Goal: Check status: Check status

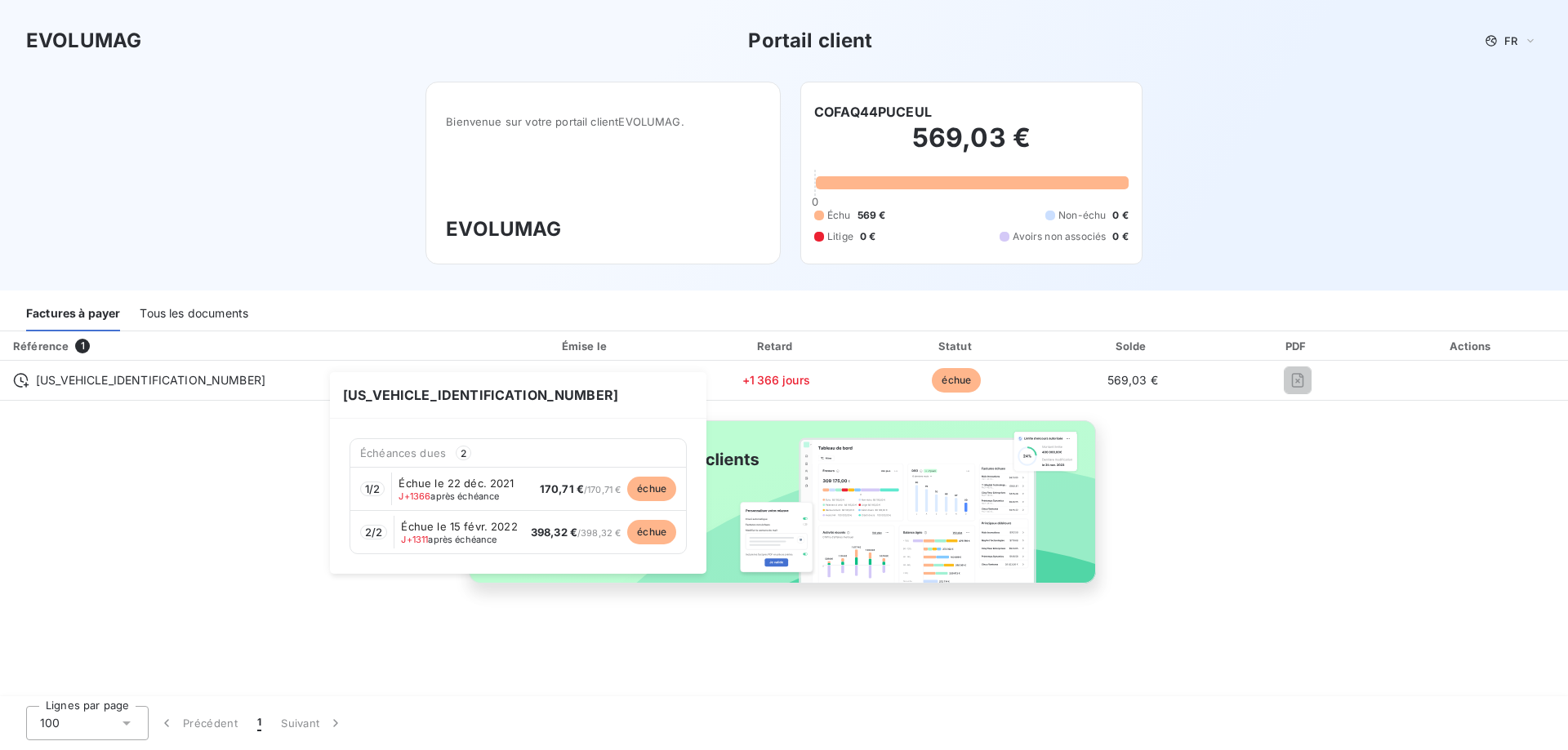
click at [470, 488] on span "Échue le 22 déc. 2021" at bounding box center [456, 483] width 115 height 13
click at [667, 493] on span "échue" at bounding box center [652, 489] width 49 height 25
click at [473, 478] on span "Échue le 22 déc. 2021" at bounding box center [456, 483] width 115 height 13
drag, startPoint x: 473, startPoint y: 478, endPoint x: 376, endPoint y: 482, distance: 97.1
click at [453, 481] on span "Échue le 22 déc. 2021" at bounding box center [456, 483] width 115 height 13
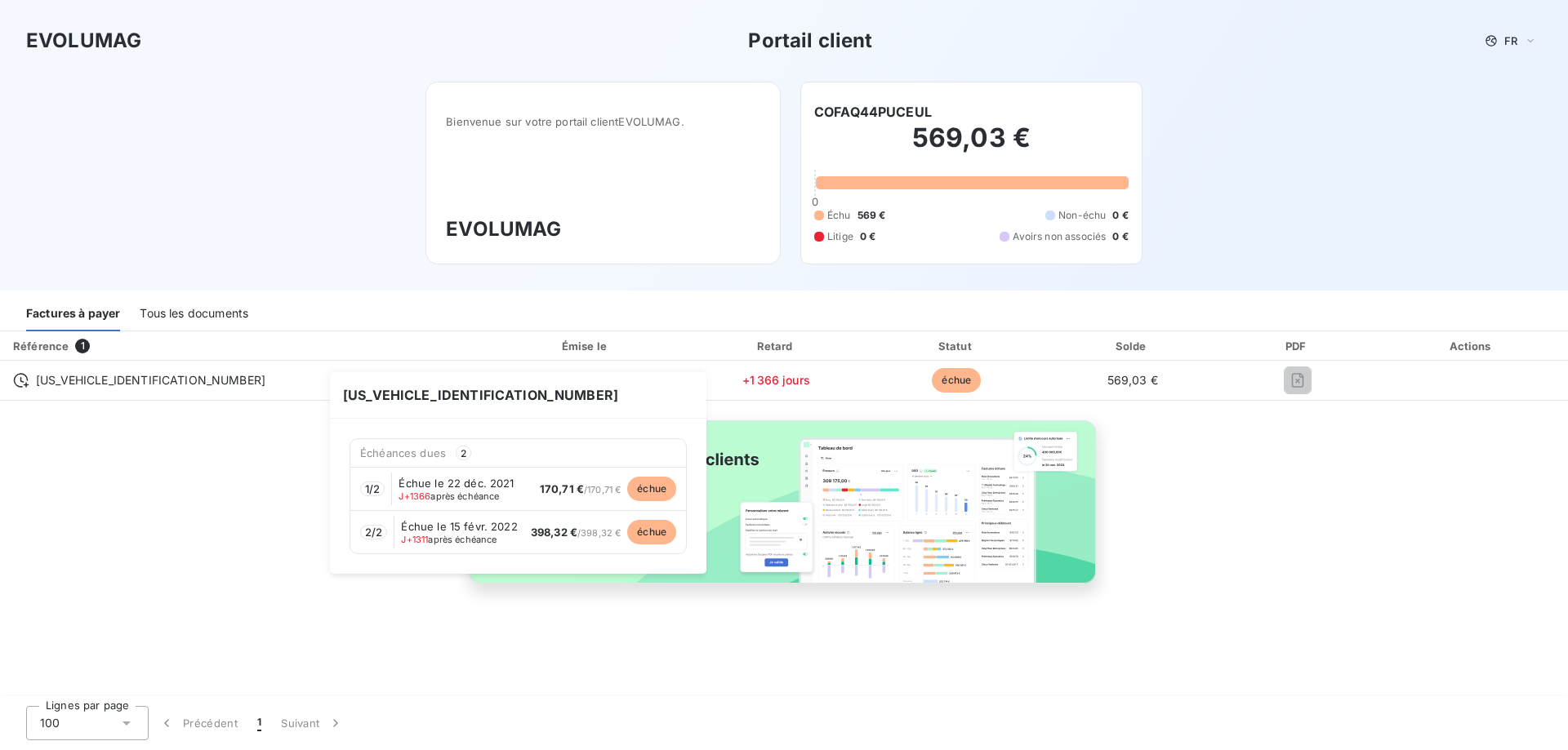
click at [371, 485] on span "1 / 2" at bounding box center [371, 489] width 14 height 13
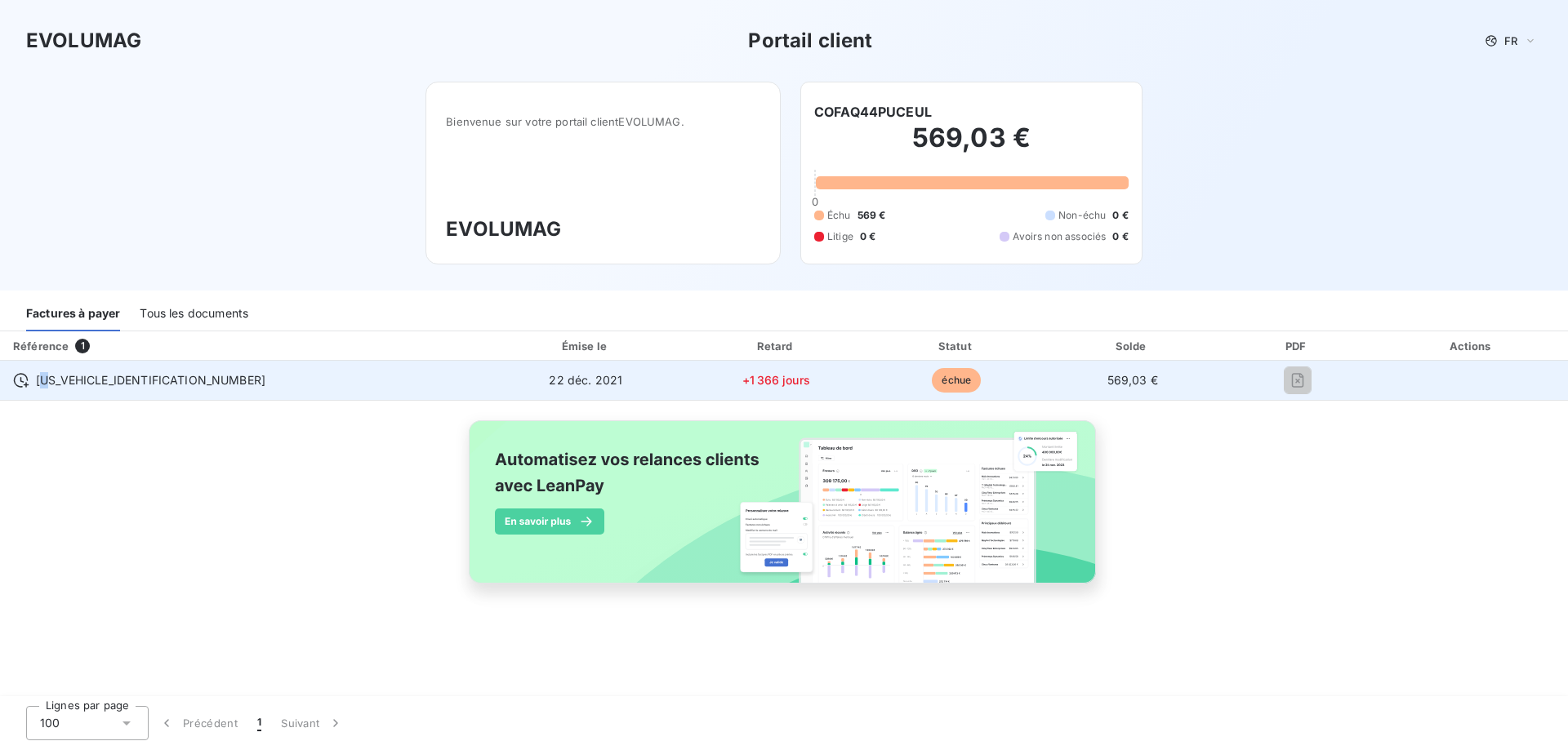
click at [47, 376] on span "[US_VEHICLE_IDENTIFICATION_NUMBER]" at bounding box center [151, 380] width 230 height 16
click at [18, 377] on icon at bounding box center [21, 380] width 16 height 16
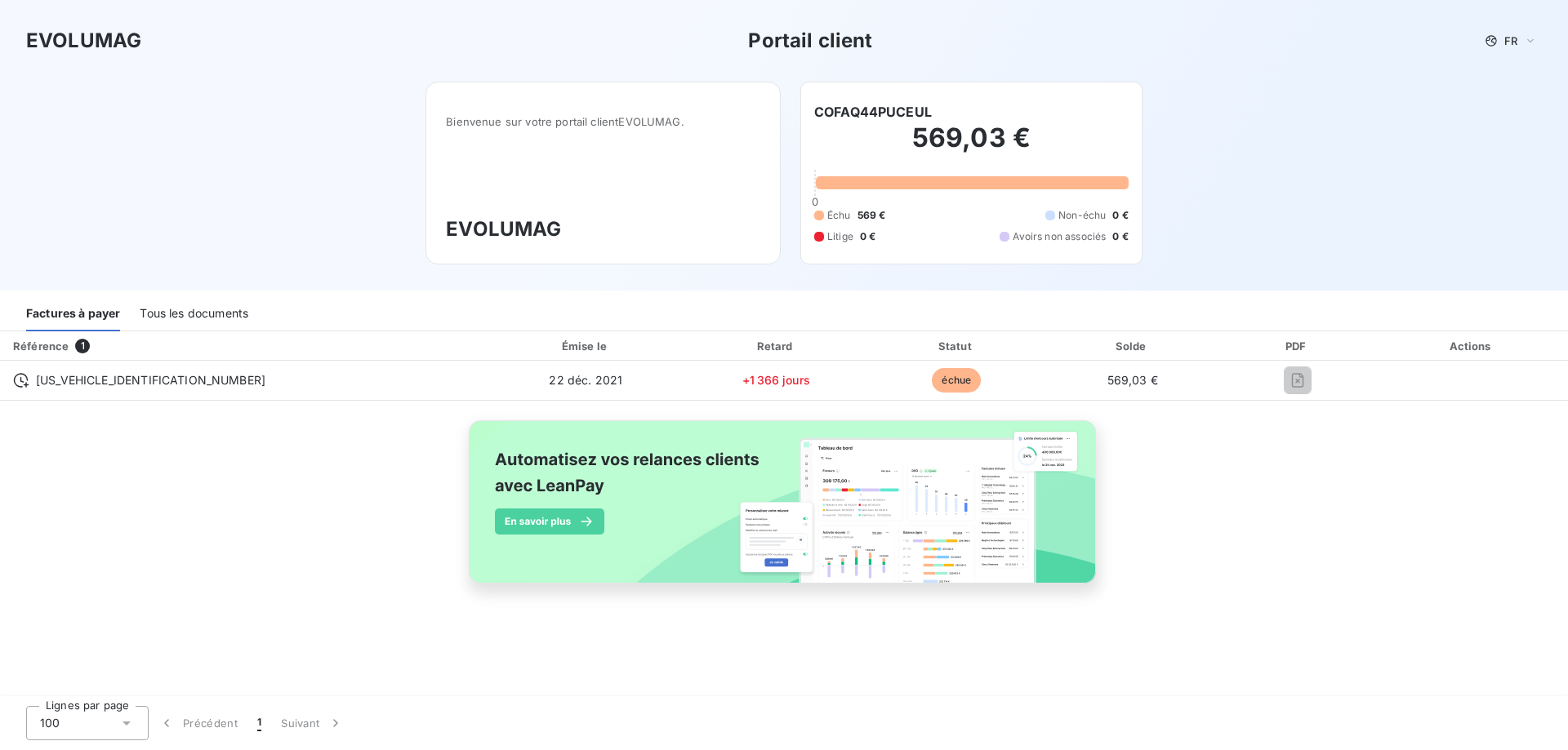
click at [305, 486] on div "Référence 1 Émise le Retard Statut Solde PDF Actions [US_VEHICLE_IDENTIFICATION…" at bounding box center [784, 476] width 1568 height 290
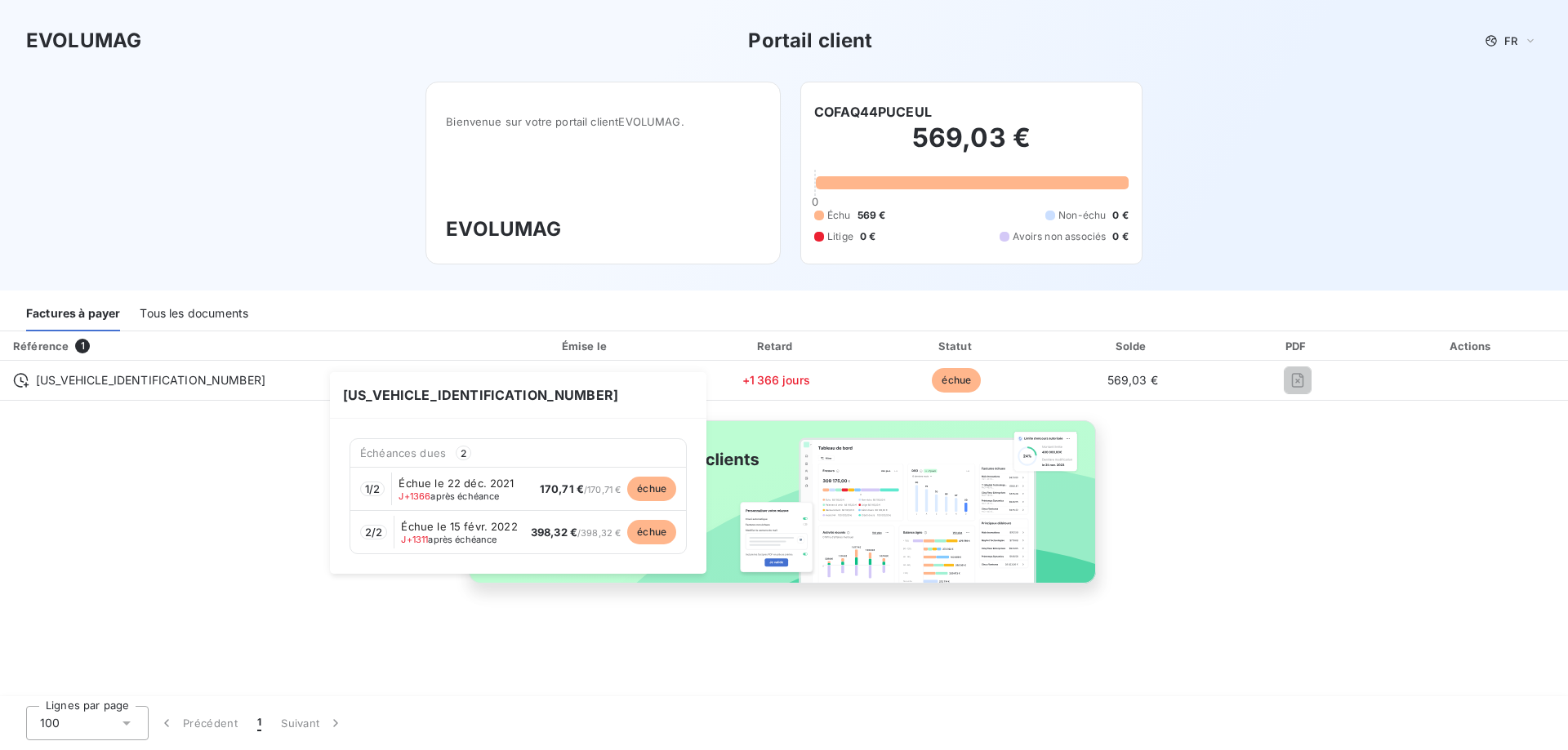
click at [425, 483] on span "Échue le 22 déc. 2021" at bounding box center [456, 483] width 115 height 13
click at [662, 490] on span "échue" at bounding box center [652, 489] width 49 height 25
click at [656, 536] on span "échue" at bounding box center [652, 533] width 49 height 25
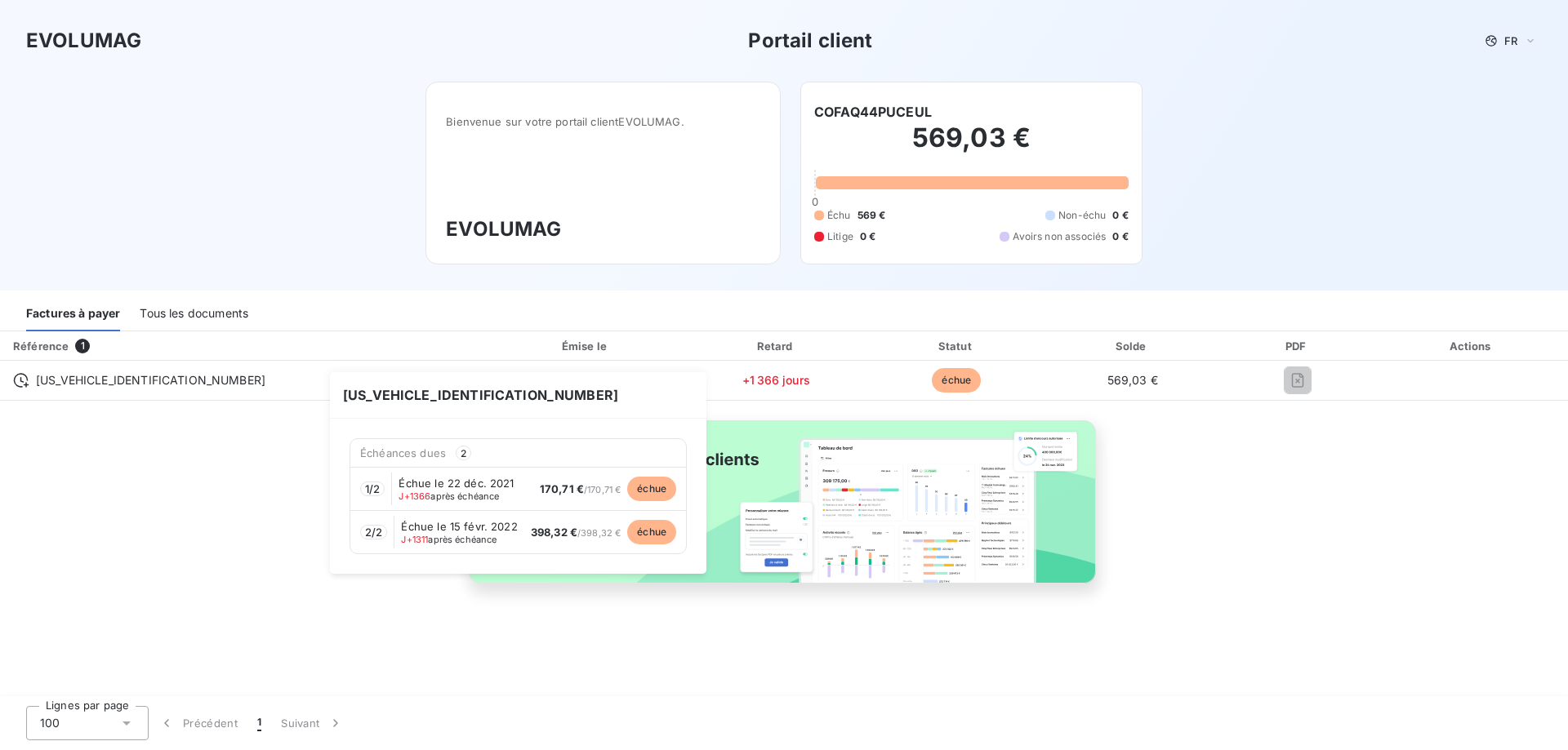
drag, startPoint x: 656, startPoint y: 536, endPoint x: 521, endPoint y: 528, distance: 135.2
click at [651, 535] on span "échue" at bounding box center [652, 533] width 49 height 25
click at [442, 509] on div "1 / 2 Échue le [DATE] J+1366 après échéance 170,71 € / 170,71 € échue" at bounding box center [518, 489] width 335 height 44
drag, startPoint x: 442, startPoint y: 509, endPoint x: 440, endPoint y: 469, distance: 40.0
click at [444, 508] on div "1 / 2 Échue le [DATE] J+1366 après échéance 170,71 € / 170,71 € échue" at bounding box center [518, 489] width 335 height 44
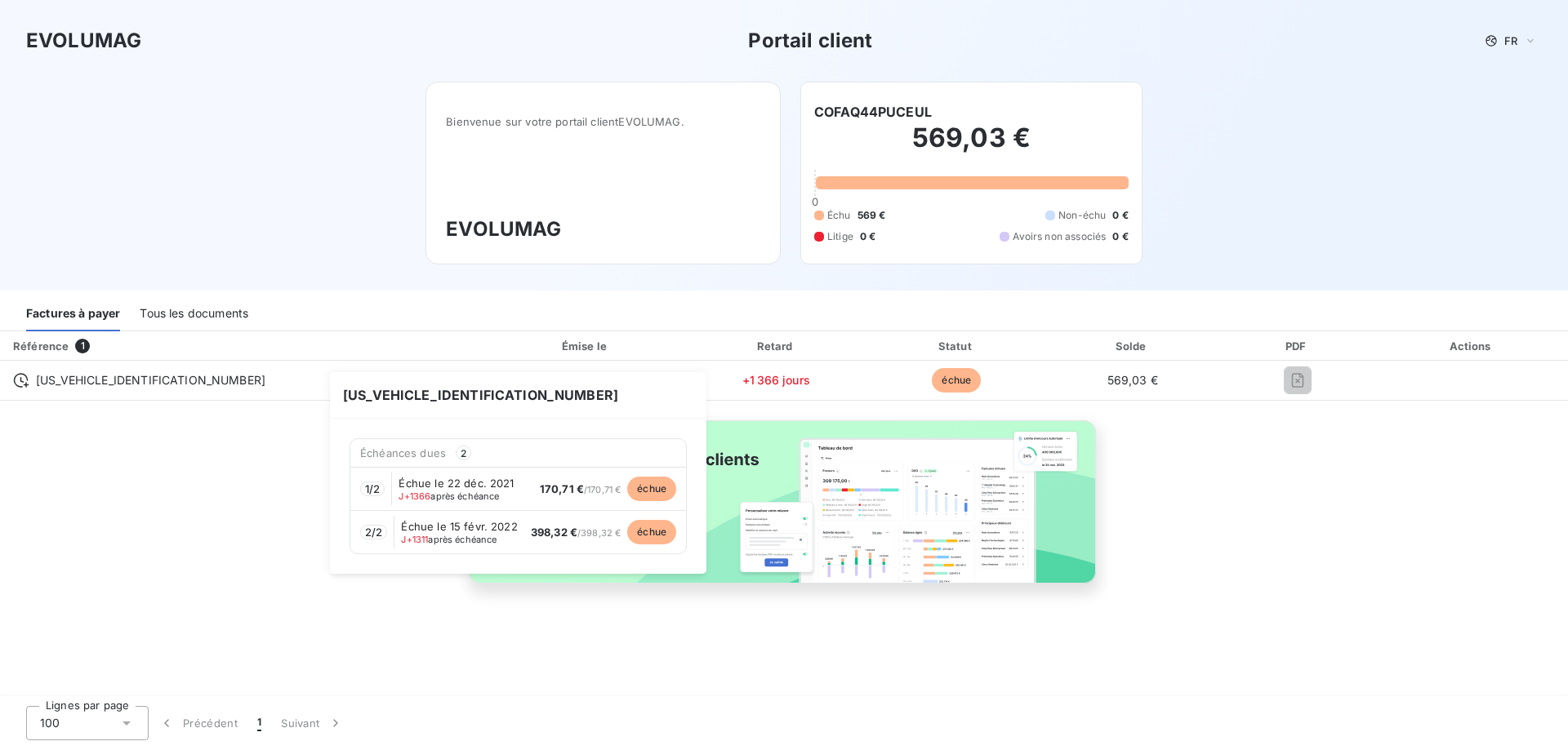
click at [426, 397] on span "[US_VEHICLE_IDENTIFICATION_NUMBER]" at bounding box center [518, 395] width 376 height 47
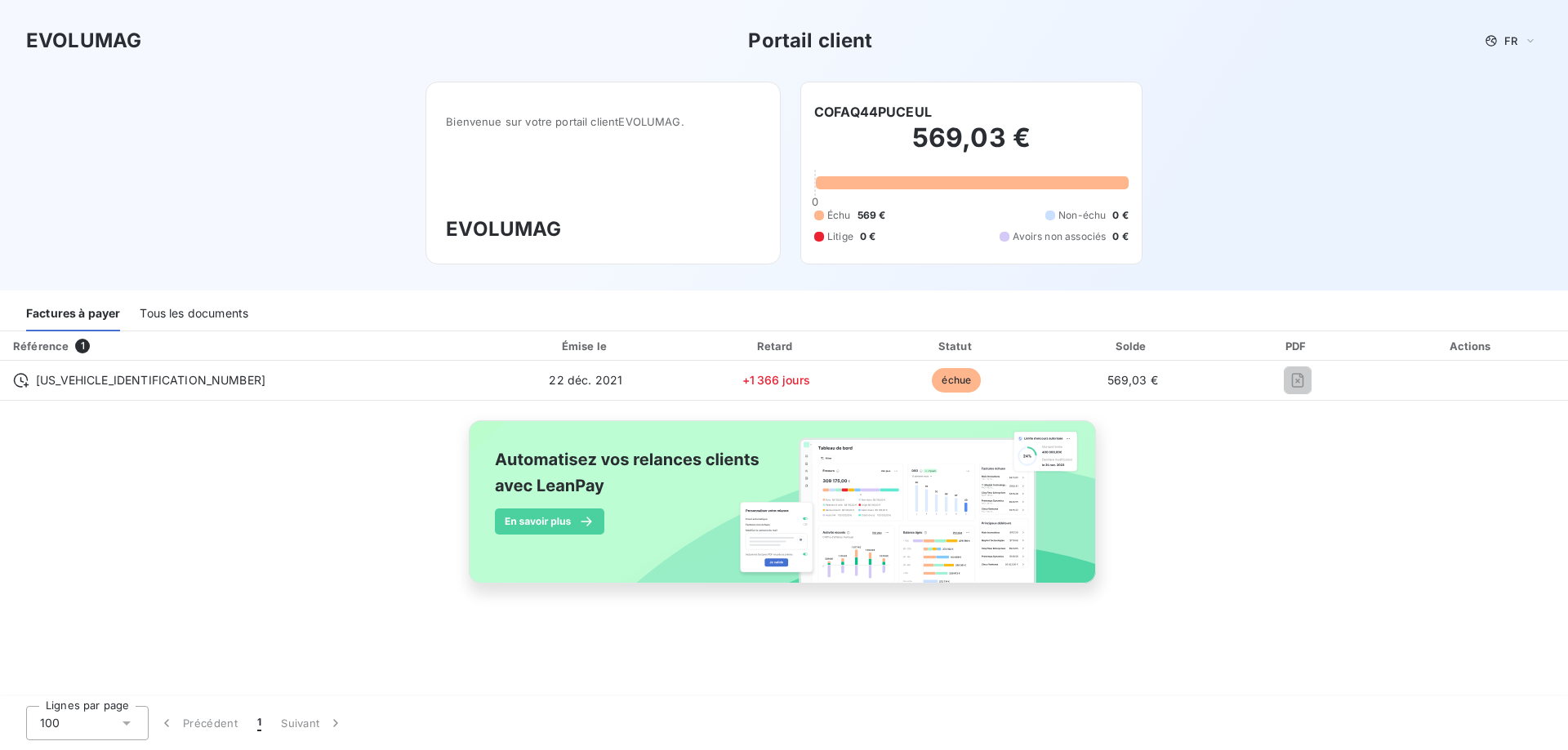
drag, startPoint x: 426, startPoint y: 395, endPoint x: 168, endPoint y: 401, distance: 258.1
click at [167, 401] on div "Référence 1 Émise le Retard Statut Solde PDF Actions [US_VEHICLE_IDENTIFICATION…" at bounding box center [784, 476] width 1568 height 290
click at [189, 313] on div "Tous les documents" at bounding box center [194, 314] width 108 height 34
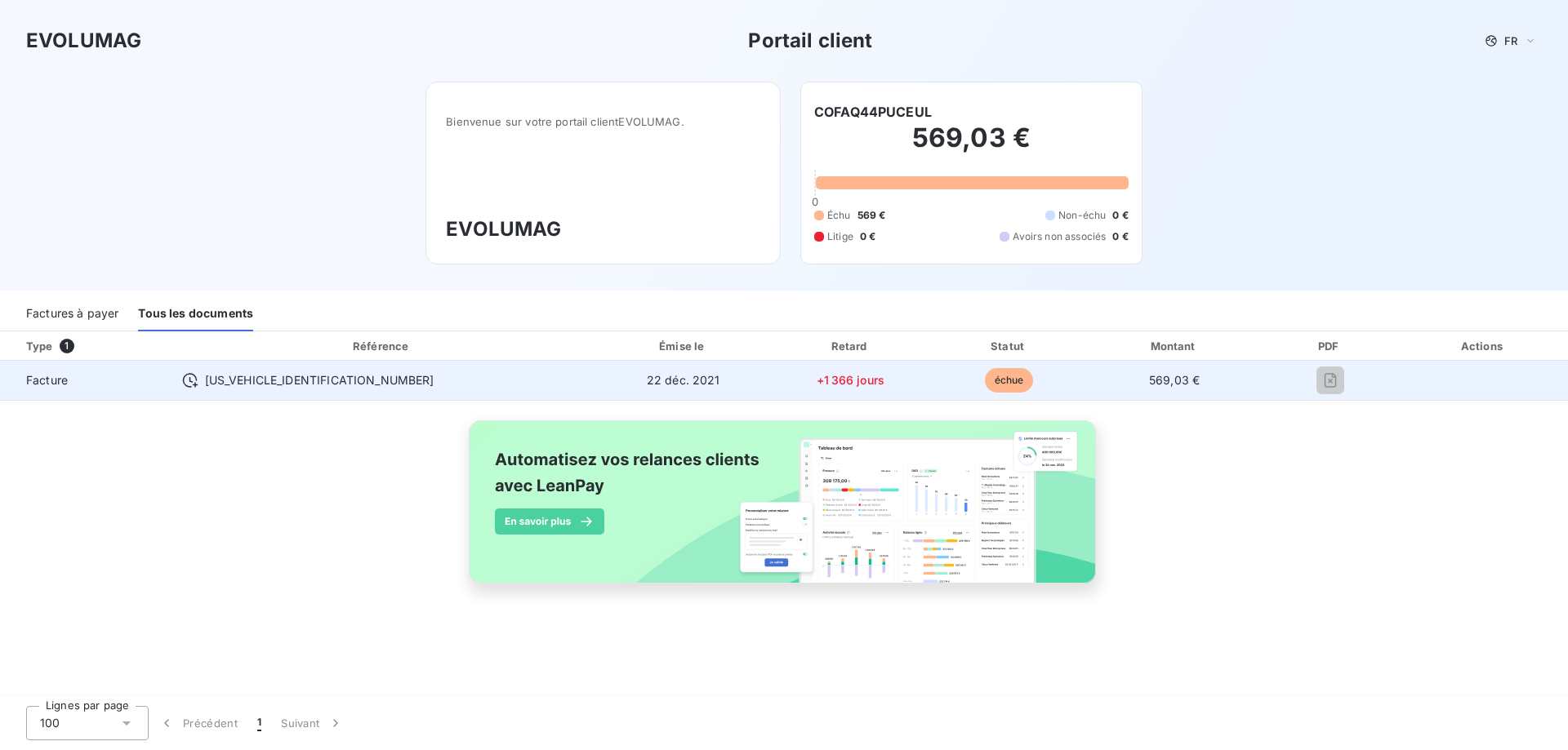
click at [985, 385] on span "échue" at bounding box center [1010, 381] width 49 height 25
click at [647, 380] on span "22 déc. 2021" at bounding box center [683, 380] width 73 height 14
click at [47, 383] on span "Facture" at bounding box center [85, 380] width 143 height 16
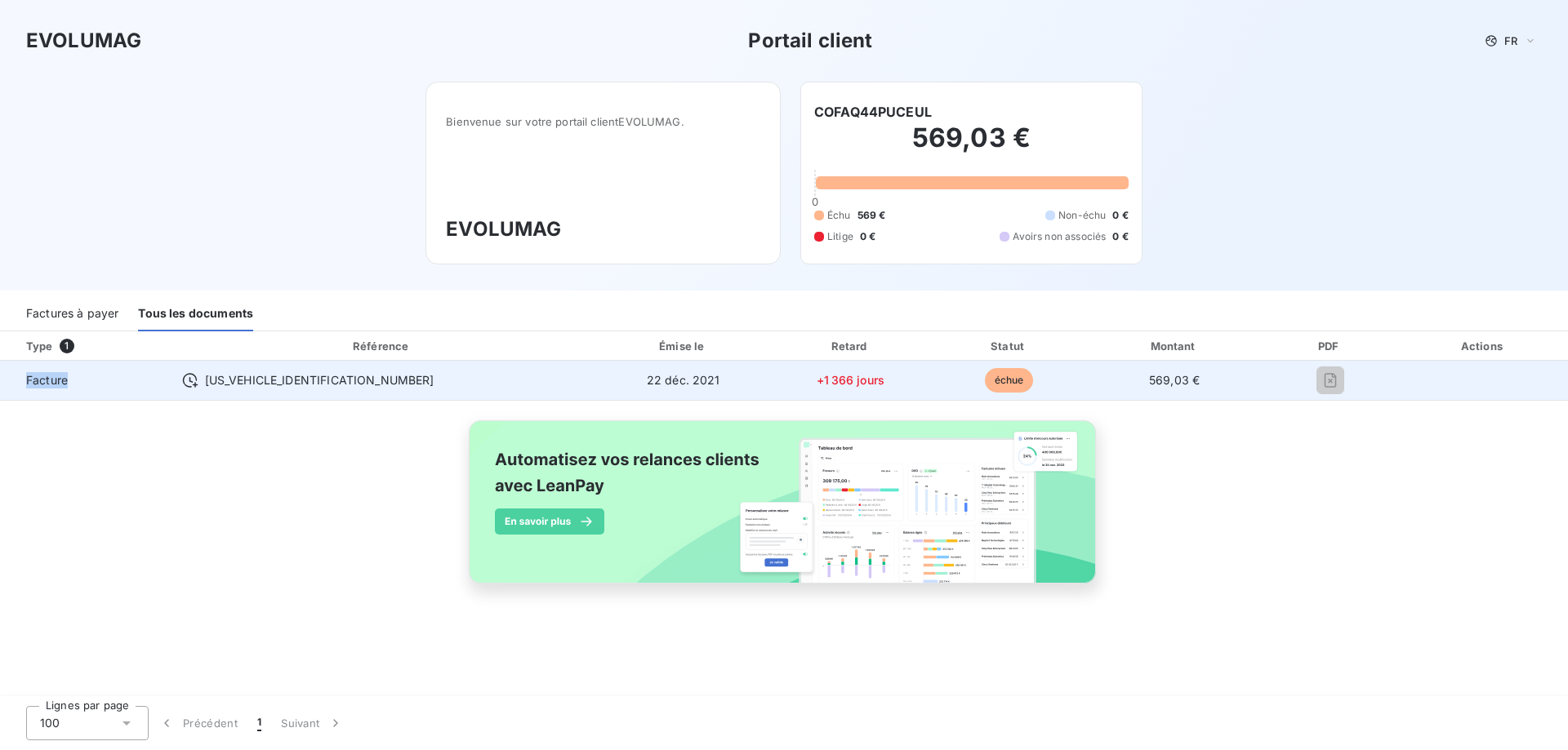
click at [47, 377] on span "Facture" at bounding box center [85, 380] width 143 height 16
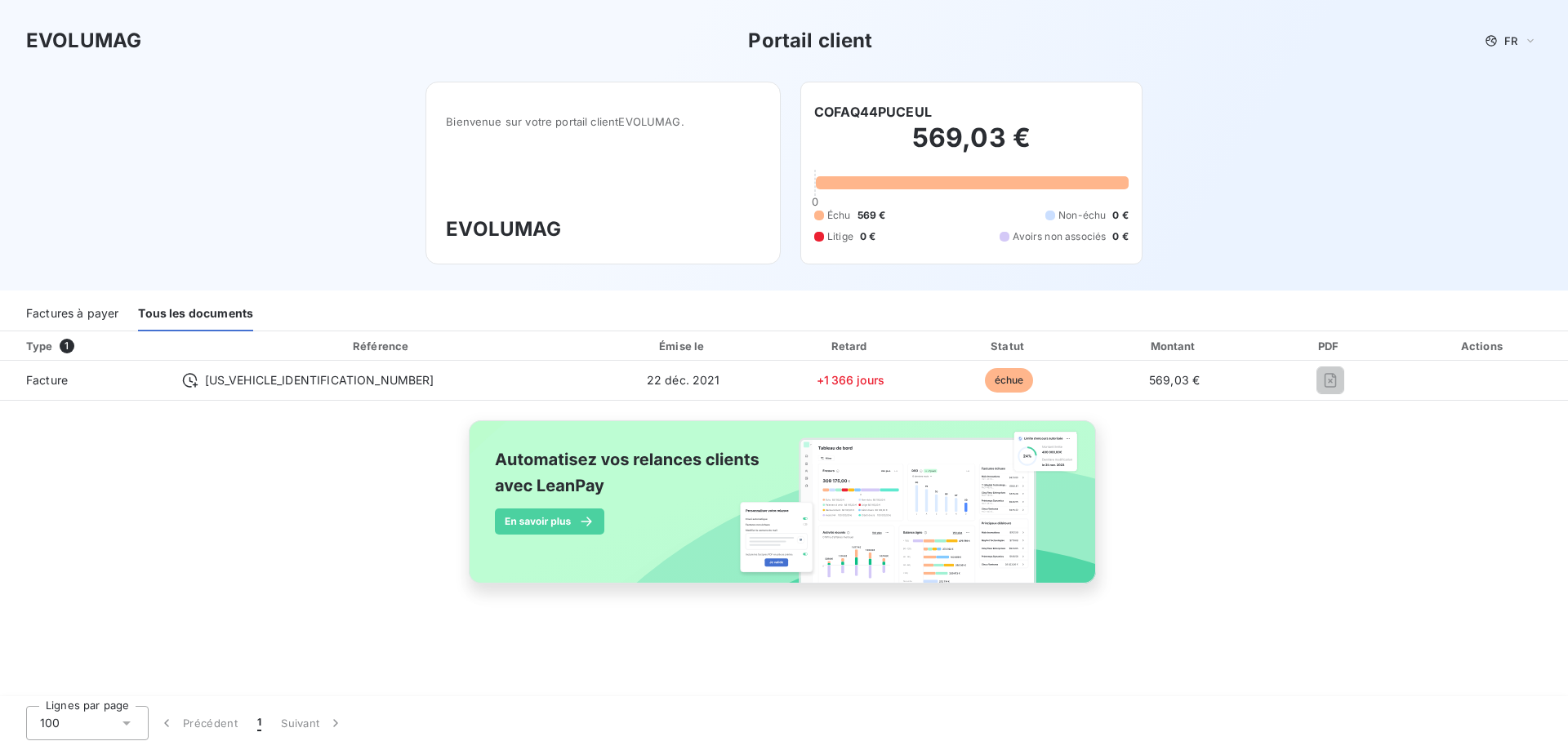
click at [81, 312] on div "Factures à payer" at bounding box center [72, 314] width 92 height 34
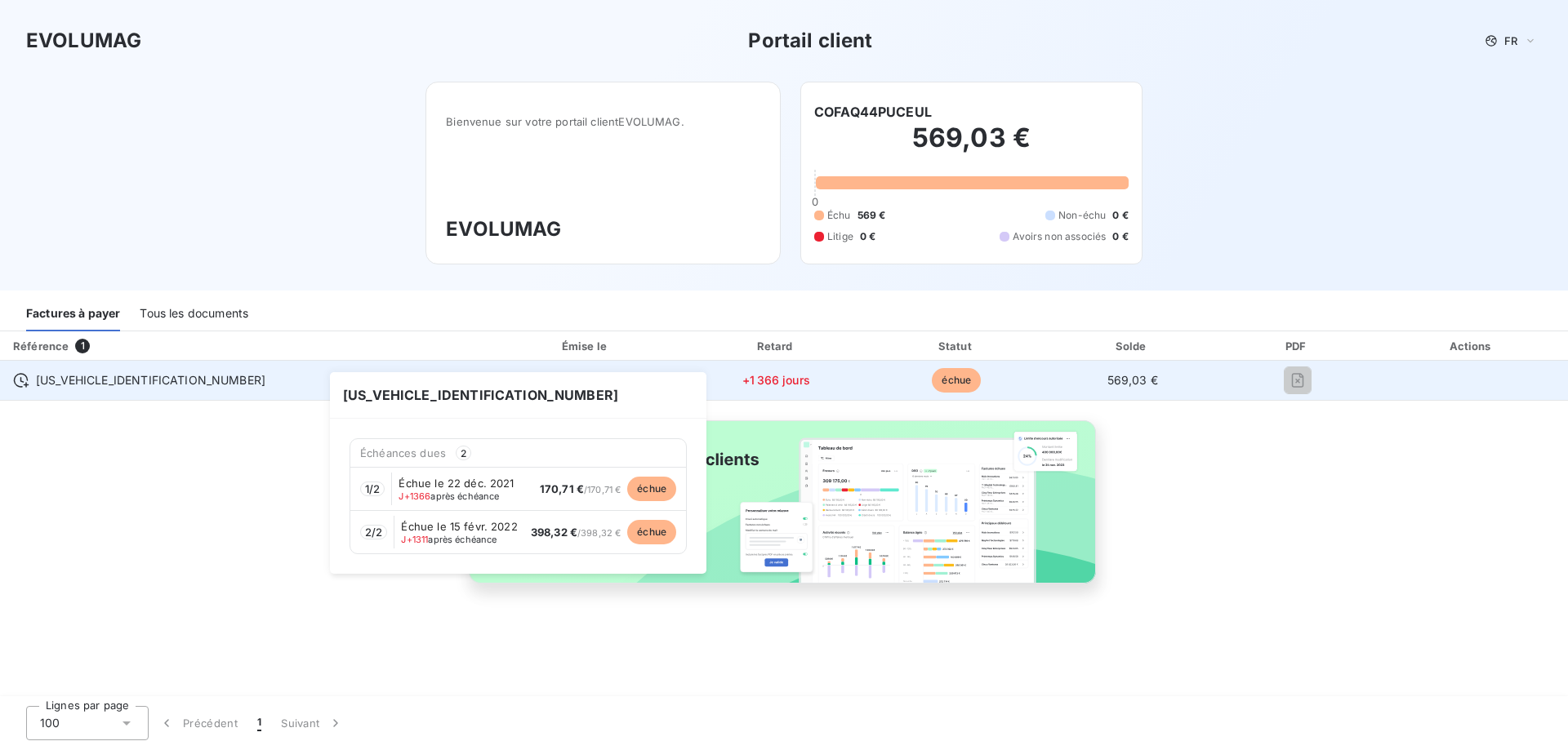
click at [60, 382] on span "[US_VEHICLE_IDENTIFICATION_NUMBER]" at bounding box center [151, 380] width 230 height 16
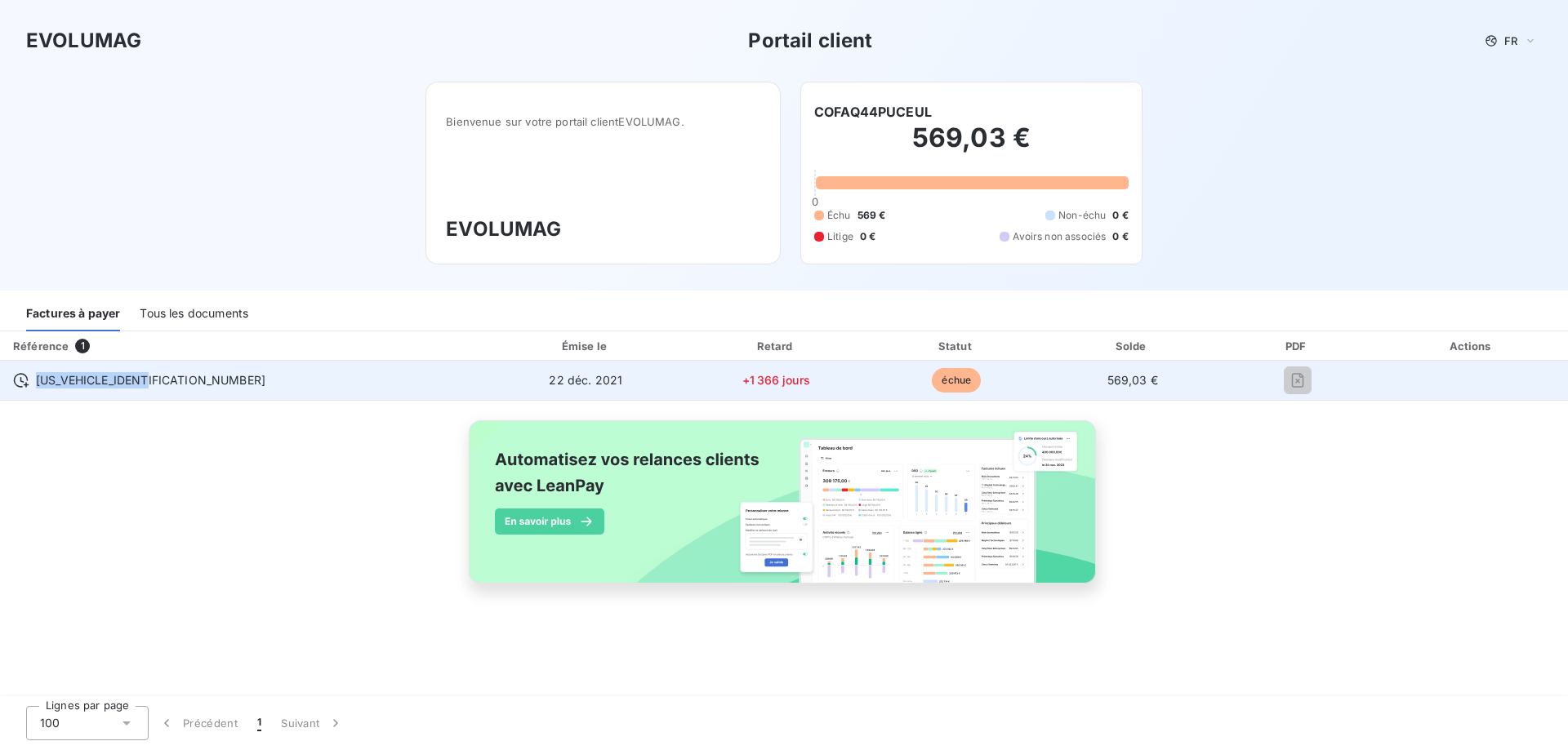
click at [60, 382] on span "[US_VEHICLE_IDENTIFICATION_NUMBER]" at bounding box center [151, 380] width 230 height 16
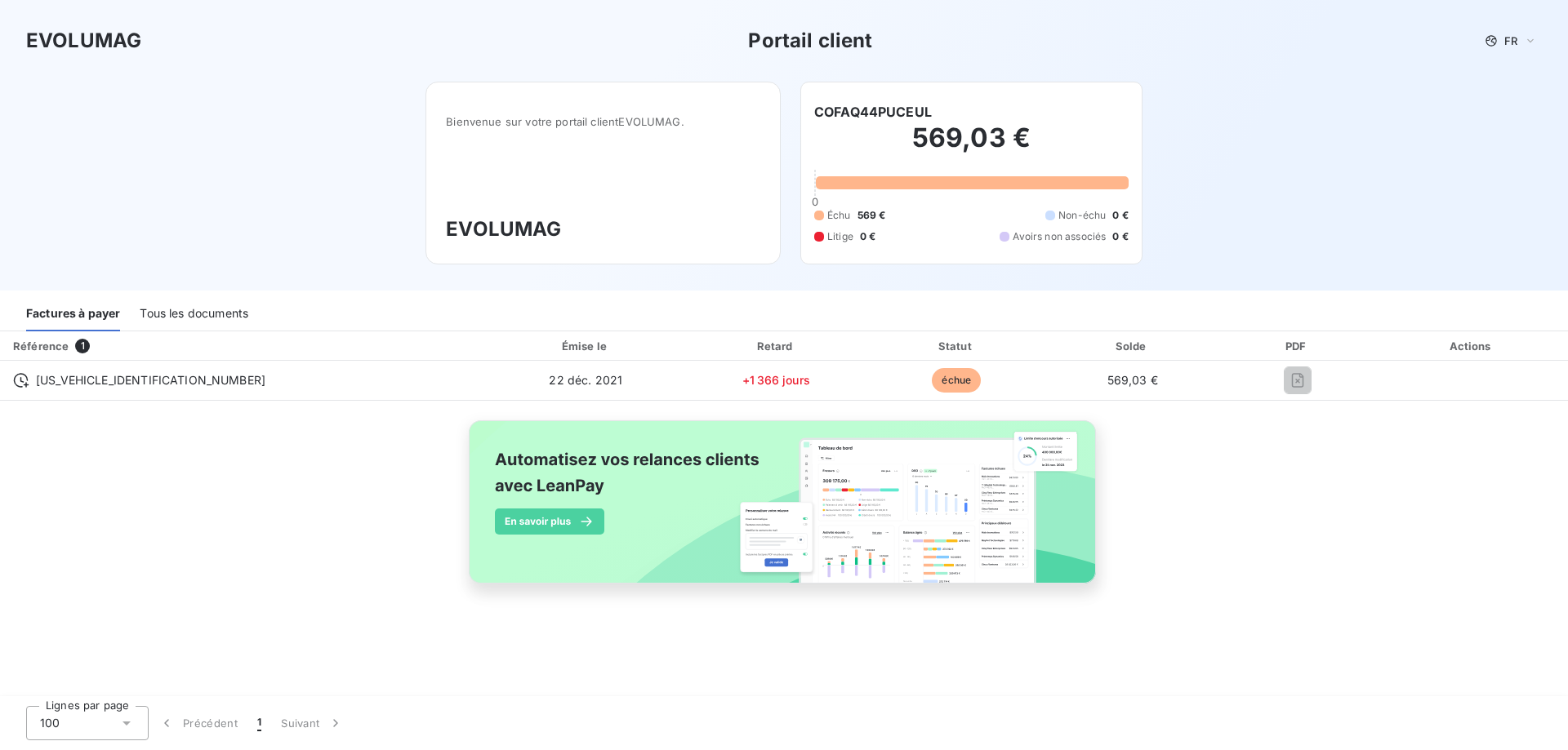
drag, startPoint x: 60, startPoint y: 381, endPoint x: 44, endPoint y: 487, distance: 107.2
click at [44, 487] on div "Référence 1 Émise le Retard Statut Solde PDF Actions [US_VEHICLE_IDENTIFICATION…" at bounding box center [784, 476] width 1568 height 290
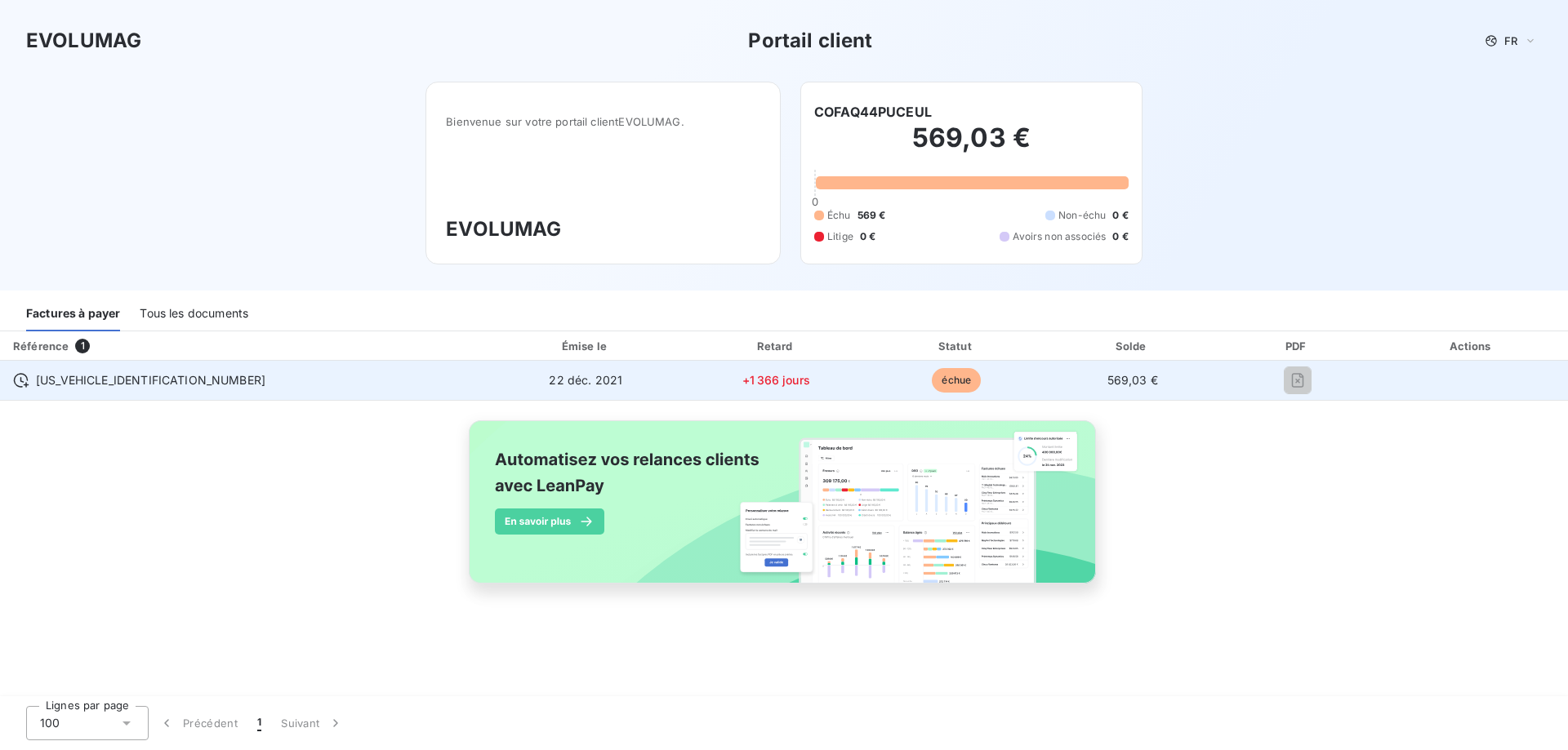
click at [48, 383] on span "[US_VEHICLE_IDENTIFICATION_NUMBER]" at bounding box center [151, 380] width 230 height 16
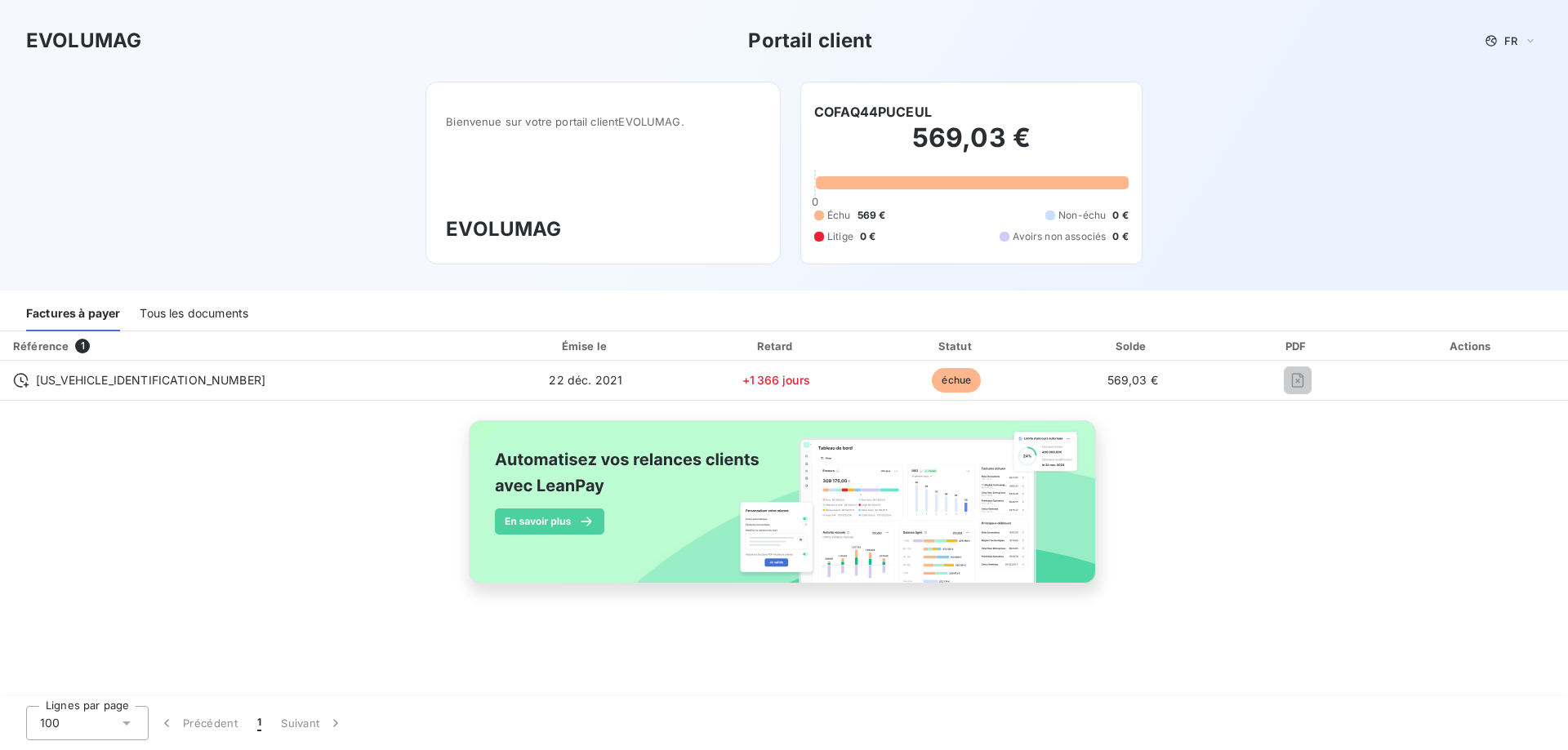
drag, startPoint x: 86, startPoint y: 466, endPoint x: 114, endPoint y: 441, distance: 37.5
click at [88, 464] on div "Référence 1 Émise le Retard Statut Solde PDF Actions [US_VEHICLE_IDENTIFICATION…" at bounding box center [784, 476] width 1568 height 290
click at [217, 312] on div "Tous les documents" at bounding box center [194, 314] width 108 height 34
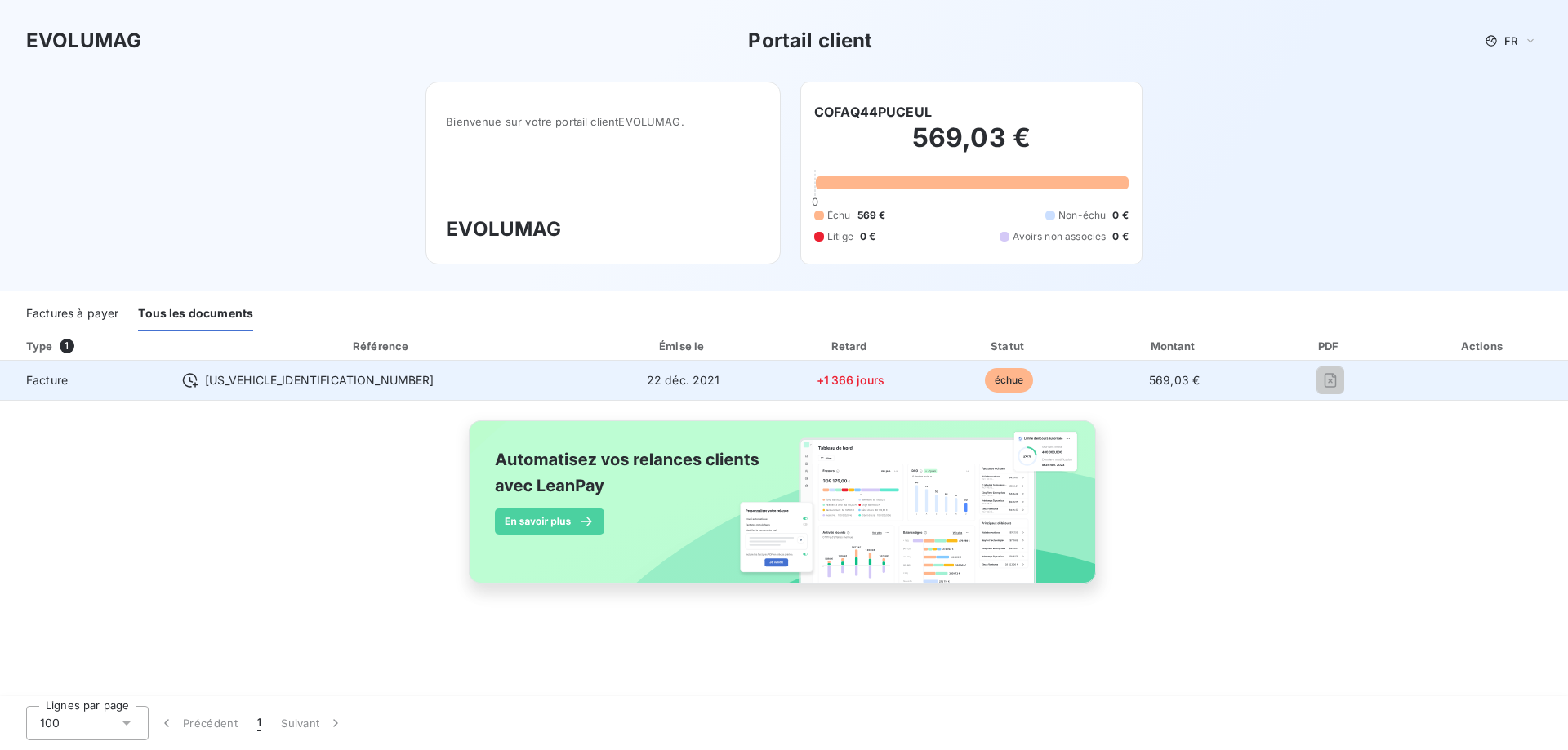
click at [227, 382] on span "[US_VEHICLE_IDENTIFICATION_NUMBER]" at bounding box center [320, 380] width 230 height 16
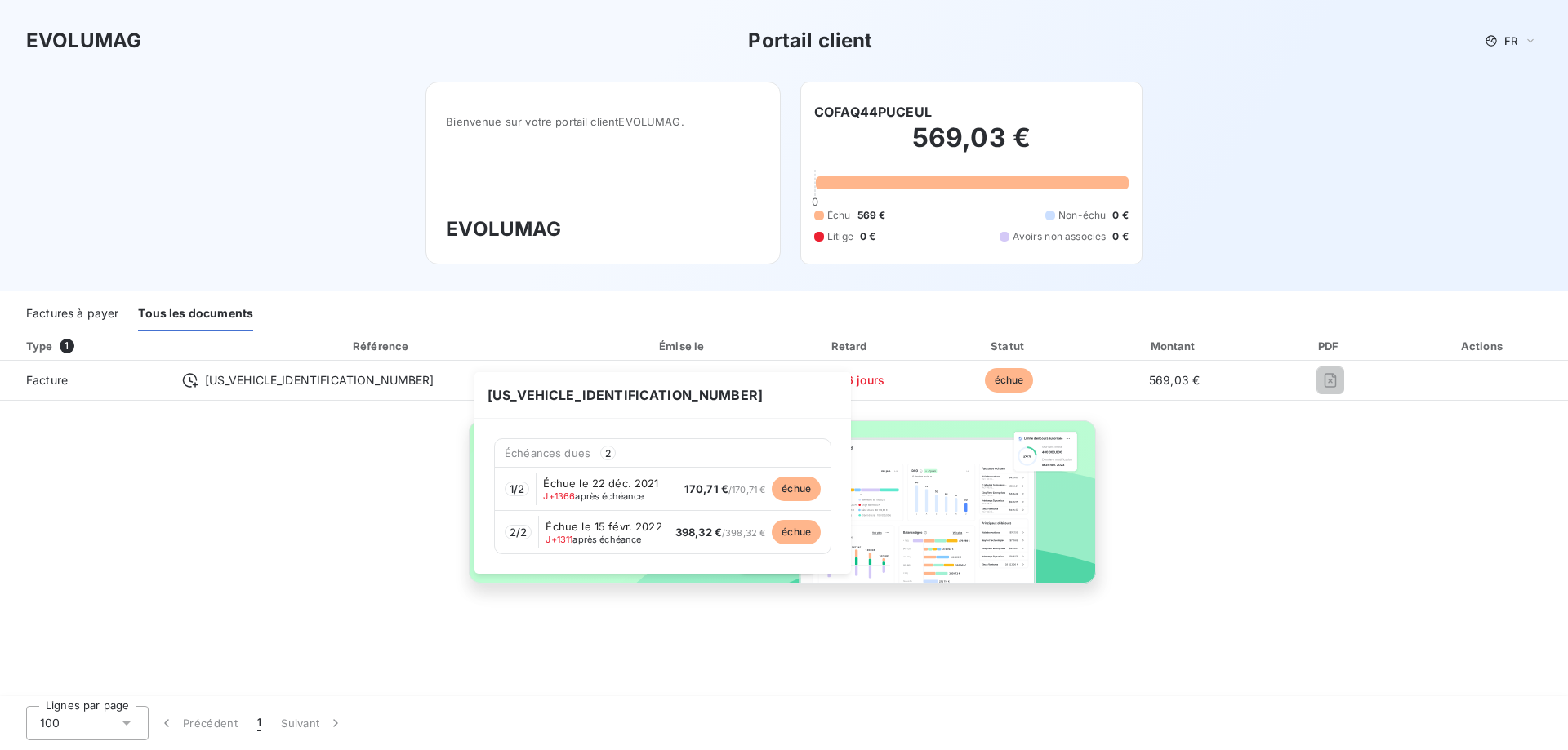
drag, startPoint x: 568, startPoint y: 492, endPoint x: 521, endPoint y: 495, distance: 47.1
click at [521, 495] on span "1 / 2" at bounding box center [517, 489] width 14 height 13
click at [522, 482] on span "1 / 2" at bounding box center [517, 489] width 14 height 13
click at [497, 396] on span "[US_VEHICLE_IDENTIFICATION_NUMBER]" at bounding box center [663, 395] width 376 height 47
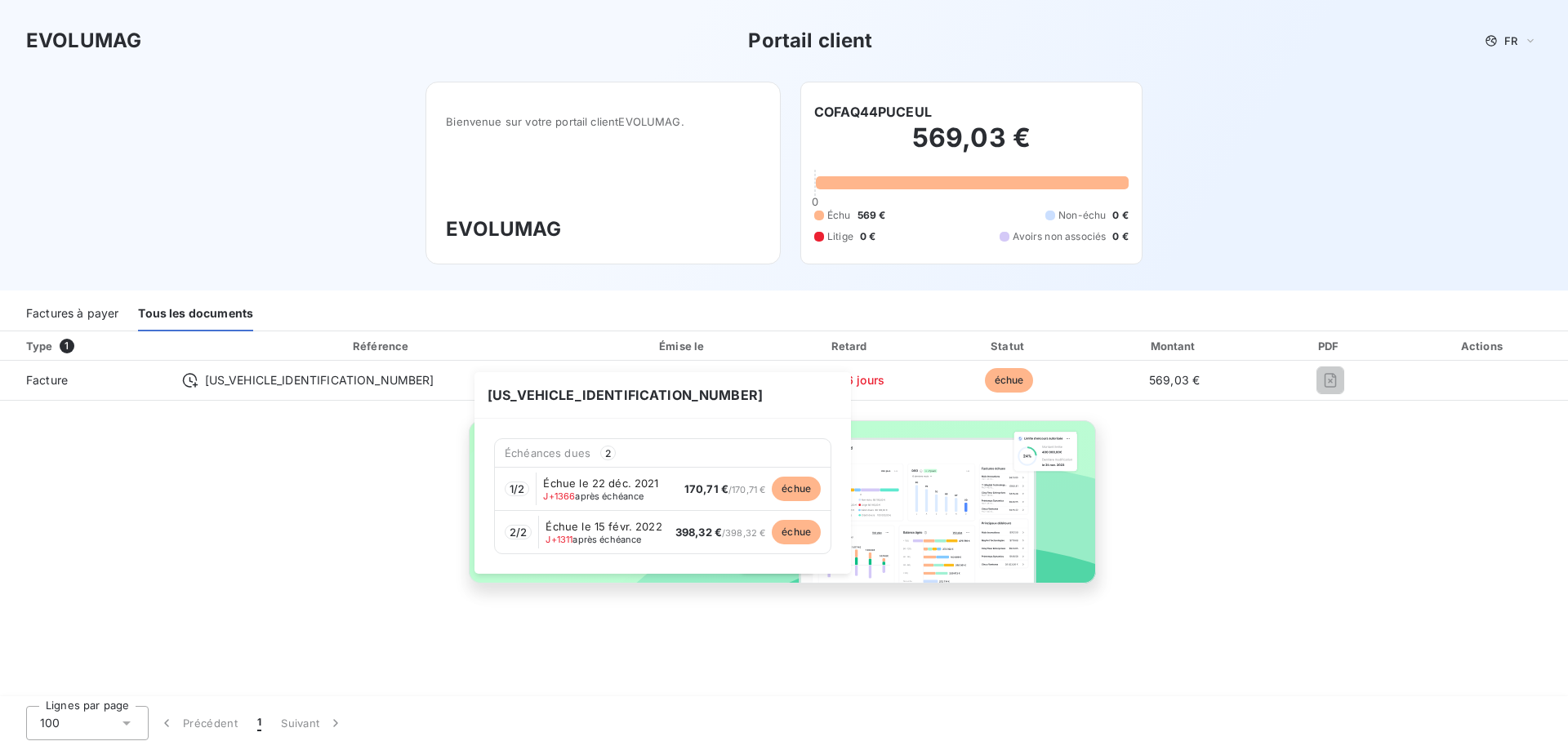
click at [497, 396] on span "[US_VEHICLE_IDENTIFICATION_NUMBER]" at bounding box center [663, 395] width 376 height 47
click at [498, 391] on span "[US_VEHICLE_IDENTIFICATION_NUMBER]" at bounding box center [663, 395] width 376 height 47
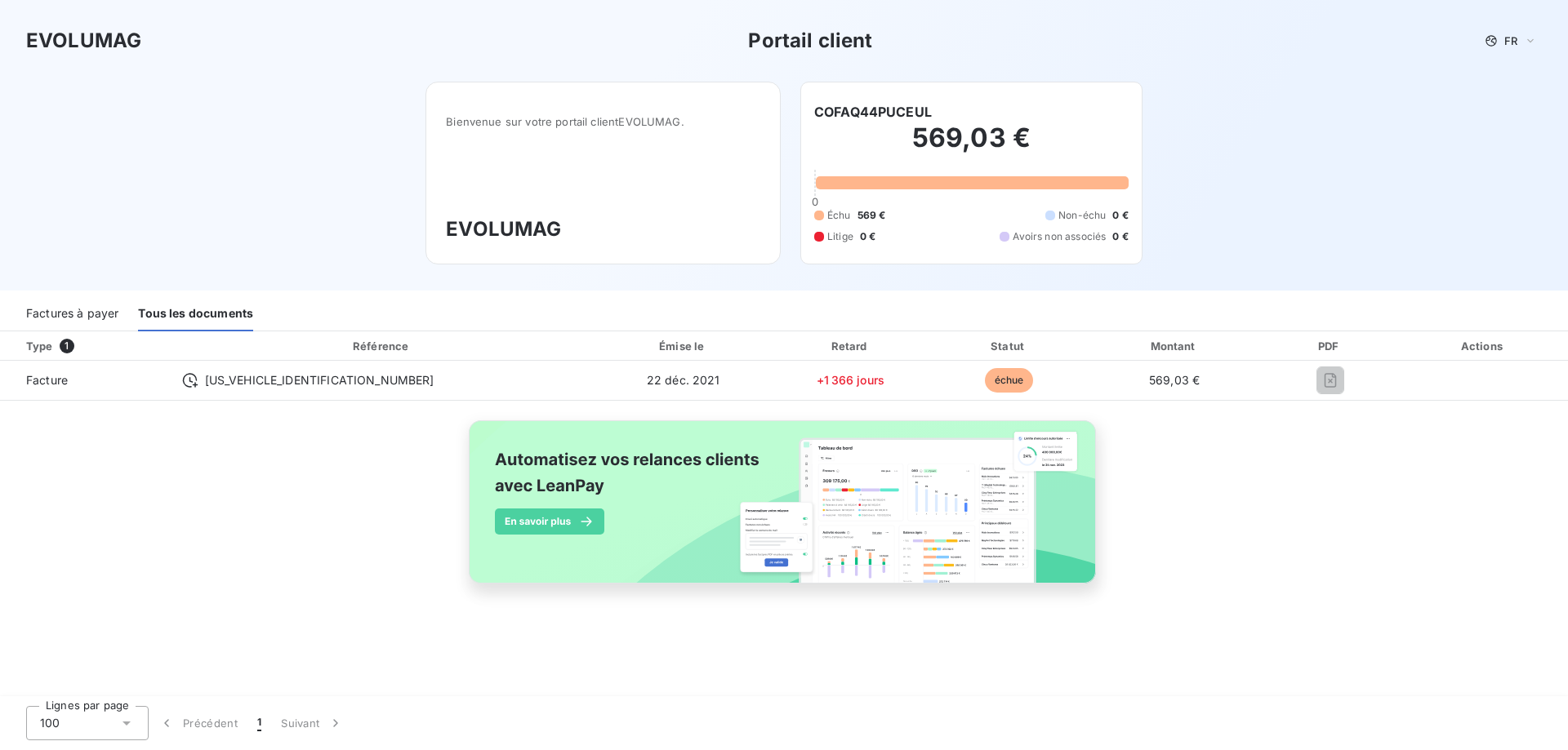
click at [259, 723] on span "1" at bounding box center [259, 722] width 4 height 16
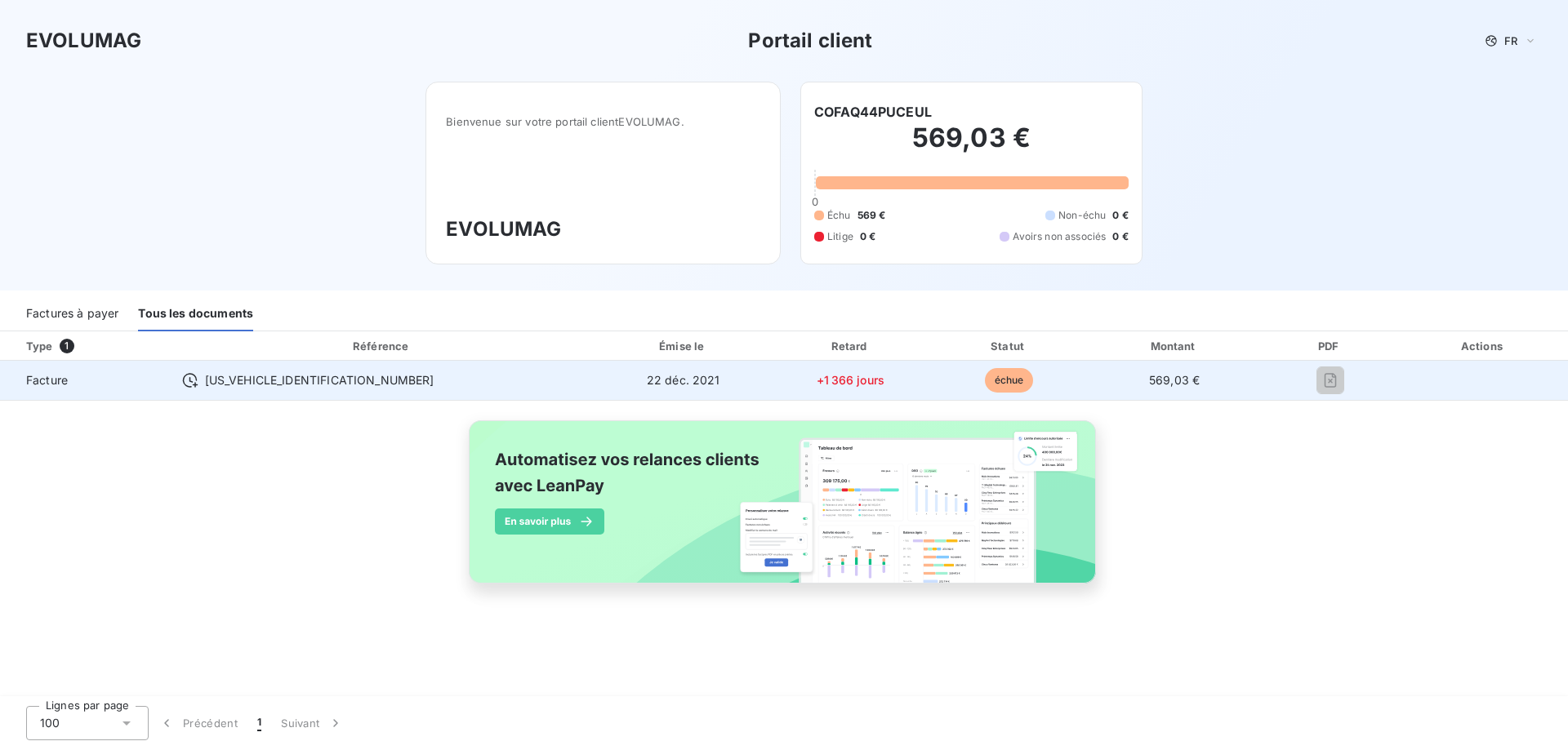
click at [985, 383] on span "échue" at bounding box center [1010, 381] width 49 height 25
drag, startPoint x: 759, startPoint y: 372, endPoint x: 246, endPoint y: 382, distance: 513.1
click at [246, 382] on span "[US_VEHICLE_IDENTIFICATION_NUMBER]" at bounding box center [320, 380] width 230 height 16
click at [40, 375] on span "Facture" at bounding box center [85, 380] width 143 height 16
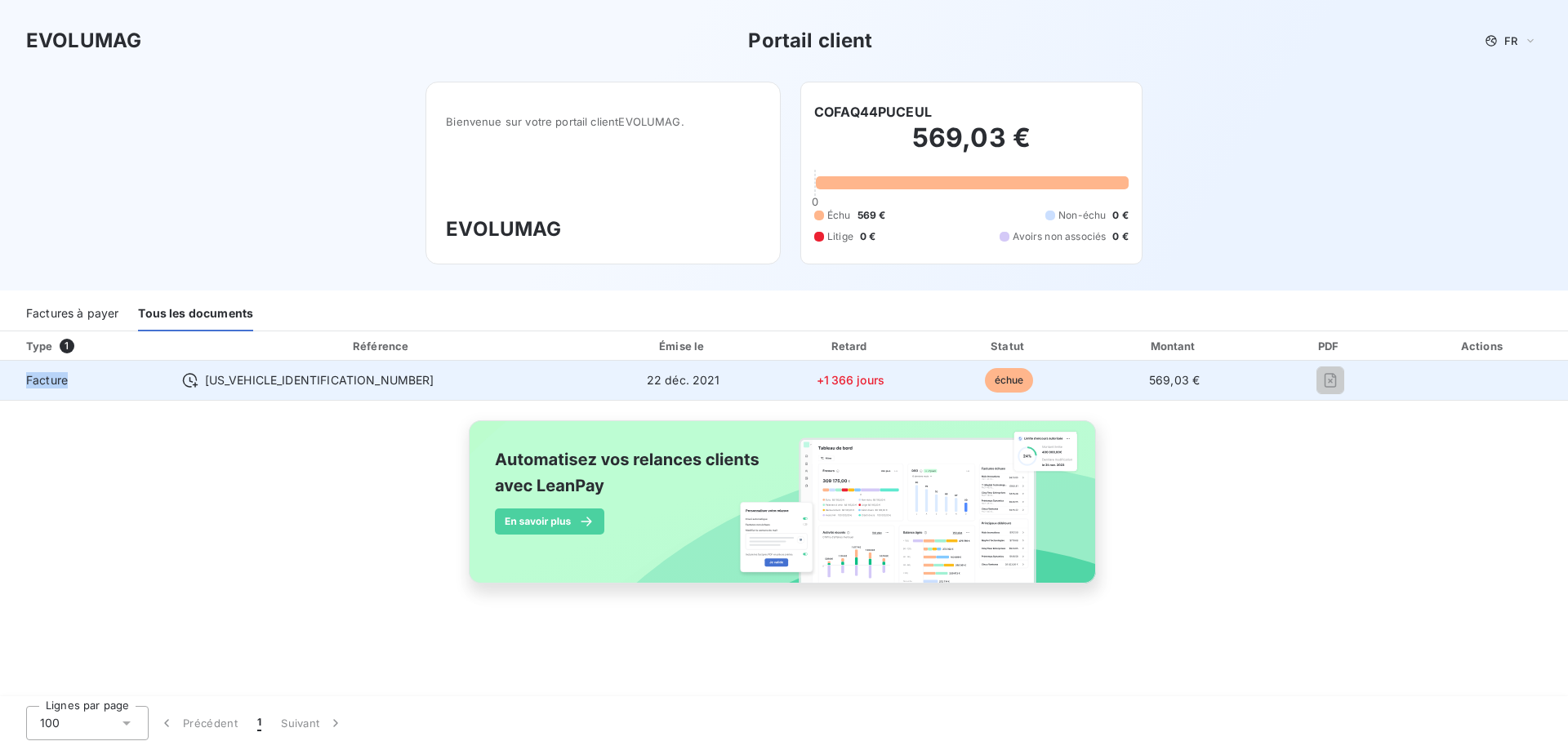
click at [40, 375] on span "Facture" at bounding box center [85, 380] width 143 height 16
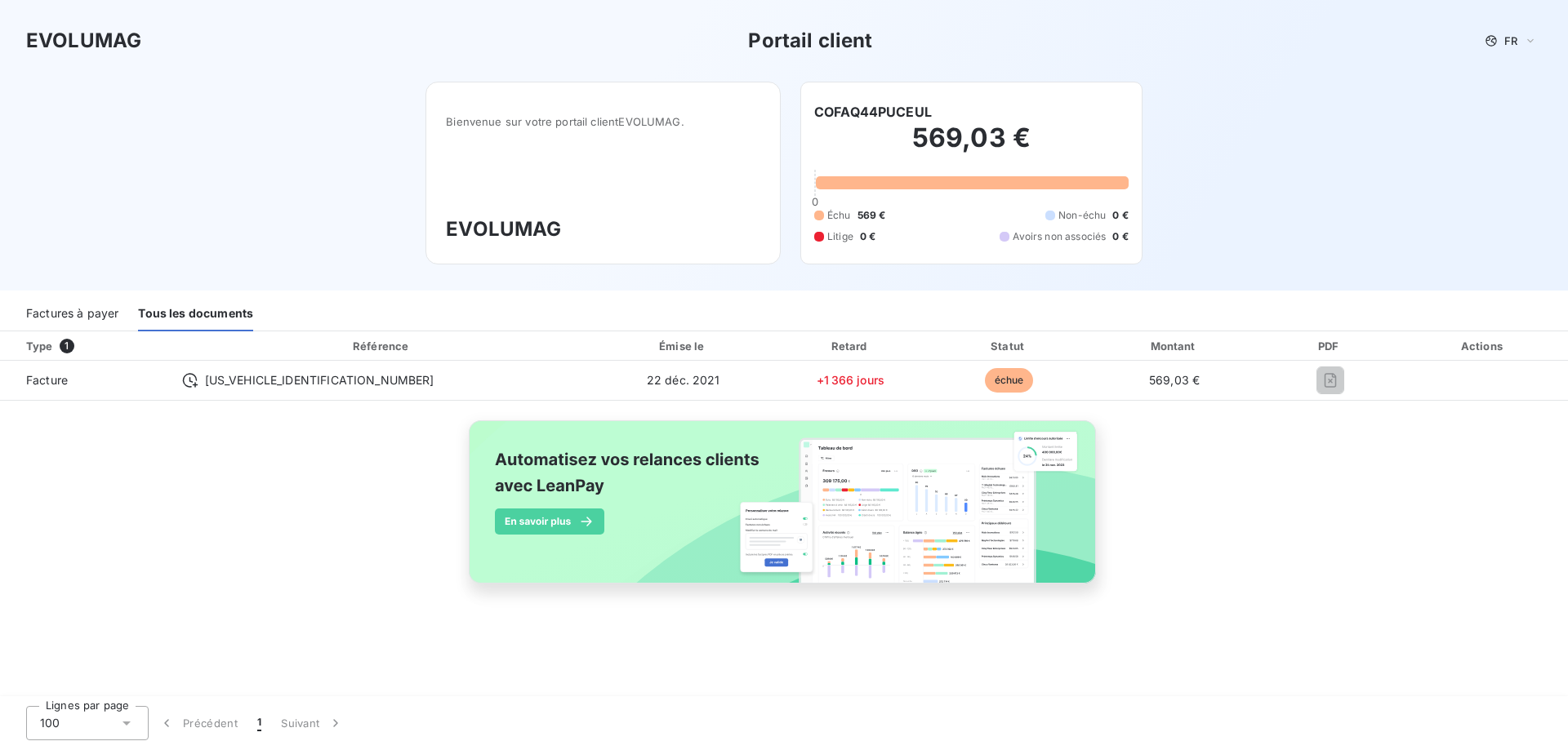
click at [204, 484] on div "Type 1 Référence Émise le Retard Statut Montant PDF Actions Facture [US_VEHICLE…" at bounding box center [784, 476] width 1568 height 290
